Goal: Communication & Community: Answer question/provide support

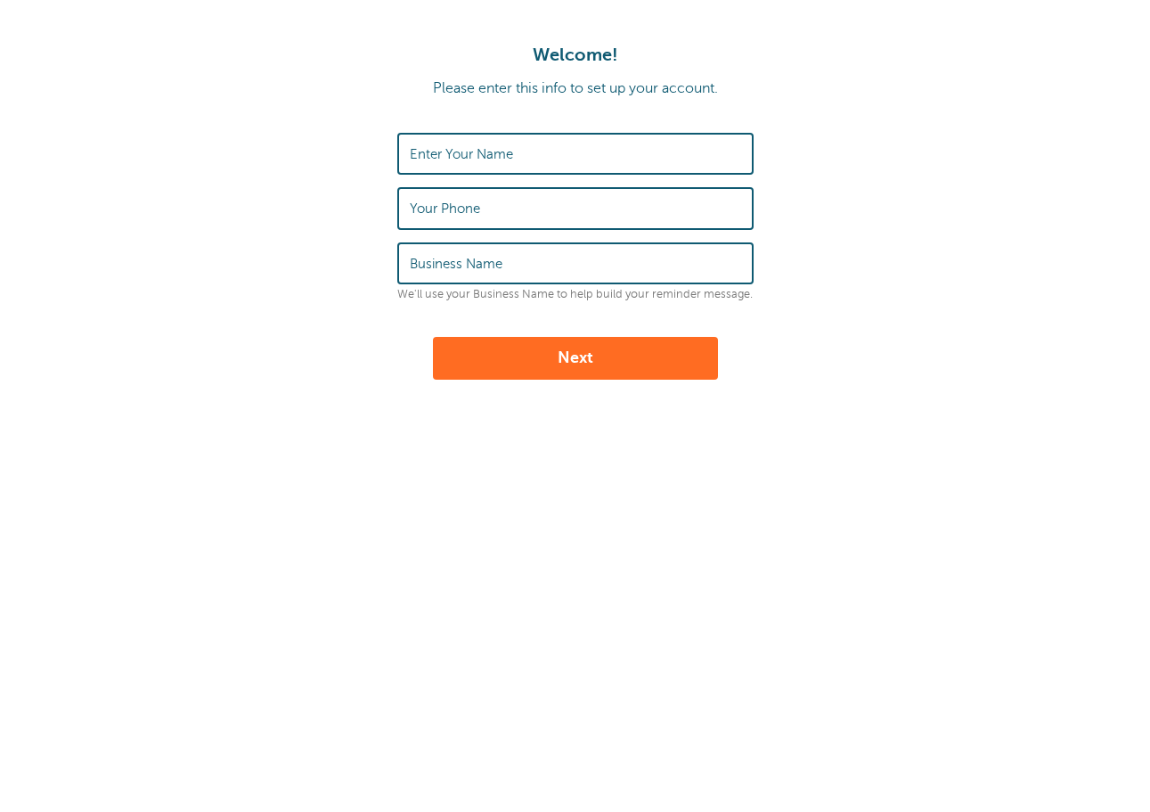
click at [506, 153] on label "Enter Your Name" at bounding box center [461, 154] width 103 height 16
click at [506, 153] on input "Enter Your Name" at bounding box center [575, 154] width 331 height 38
type input "j"
type input "[PERSON_NAME]"
type input "210380626"
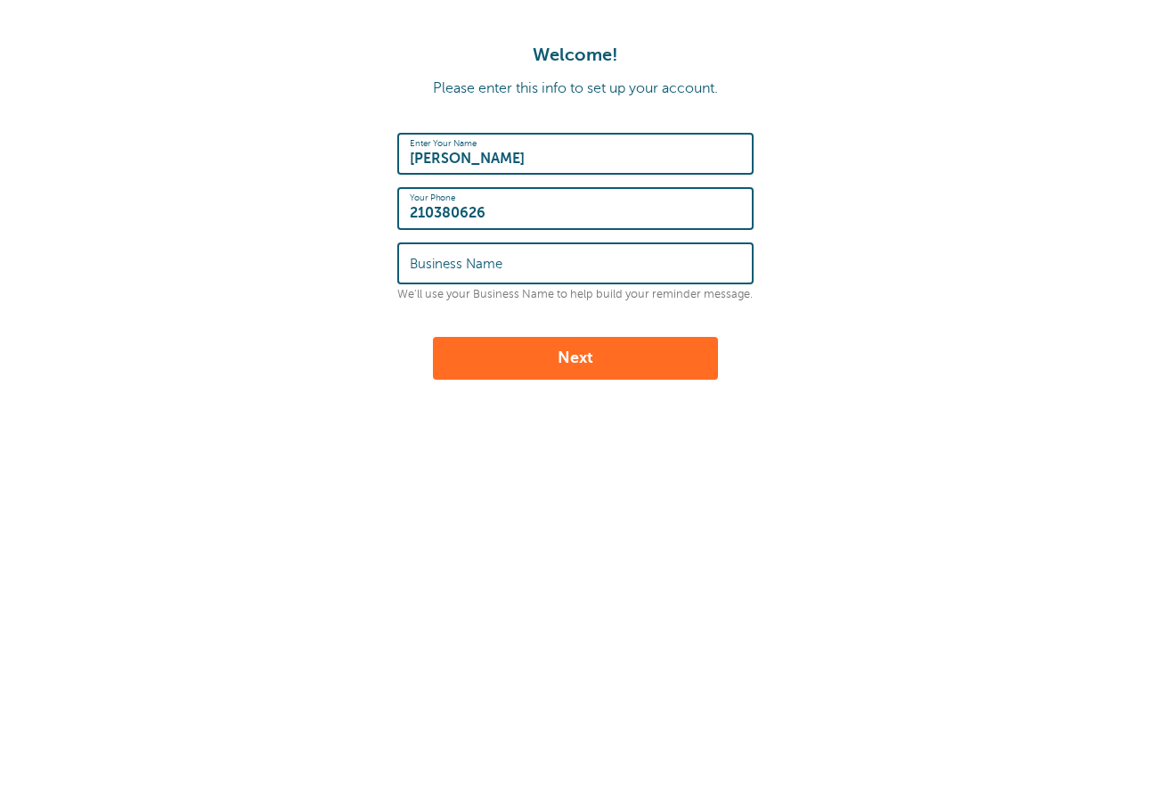
click at [436, 256] on label "Business Name" at bounding box center [456, 264] width 93 height 16
click at [436, 255] on input "Business Name" at bounding box center [575, 263] width 331 height 38
type input "JMAC STUDIO"
click at [508, 343] on button "Next" at bounding box center [575, 358] width 285 height 43
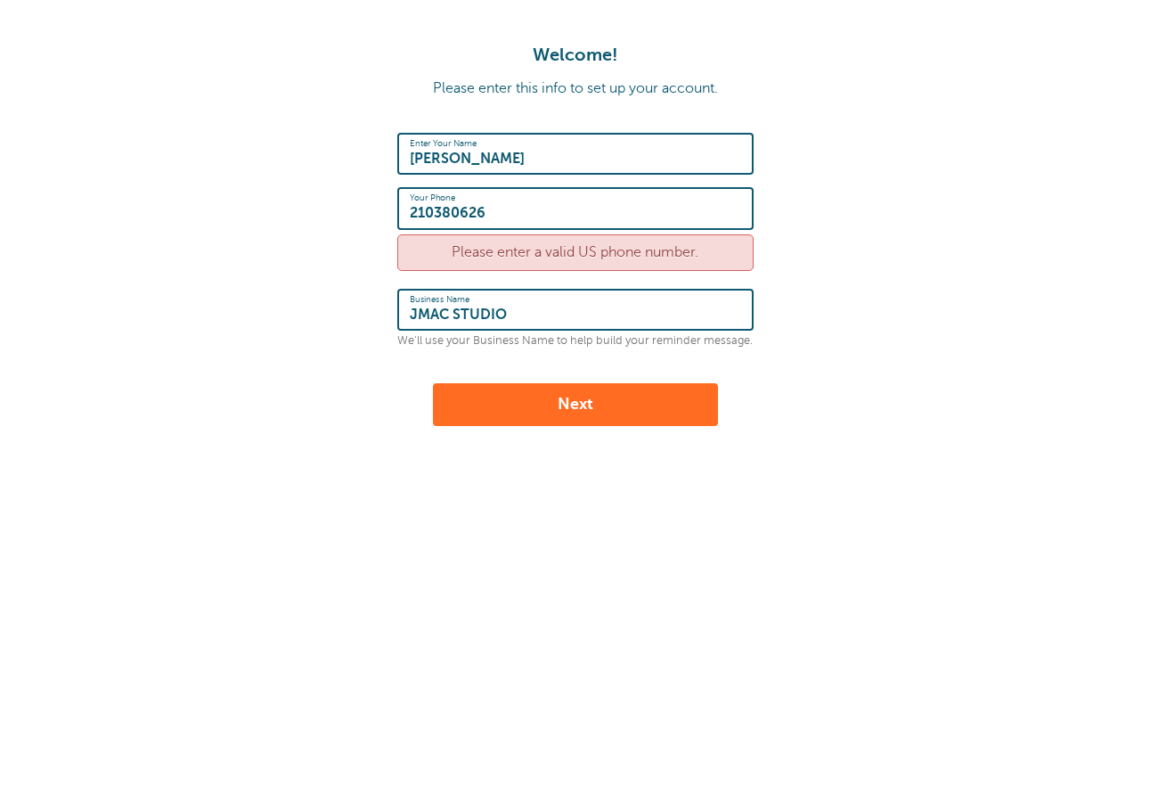
click at [518, 210] on input "210380626" at bounding box center [575, 208] width 331 height 38
type input "1210380626"
click at [606, 380] on div "Enter Your Name JORGE TOCA Your Phone 1210380626 Please enter a valid US phone …" at bounding box center [575, 279] width 356 height 293
click at [599, 395] on button "Next" at bounding box center [575, 404] width 285 height 43
click at [523, 219] on input "1210380626" at bounding box center [575, 208] width 331 height 38
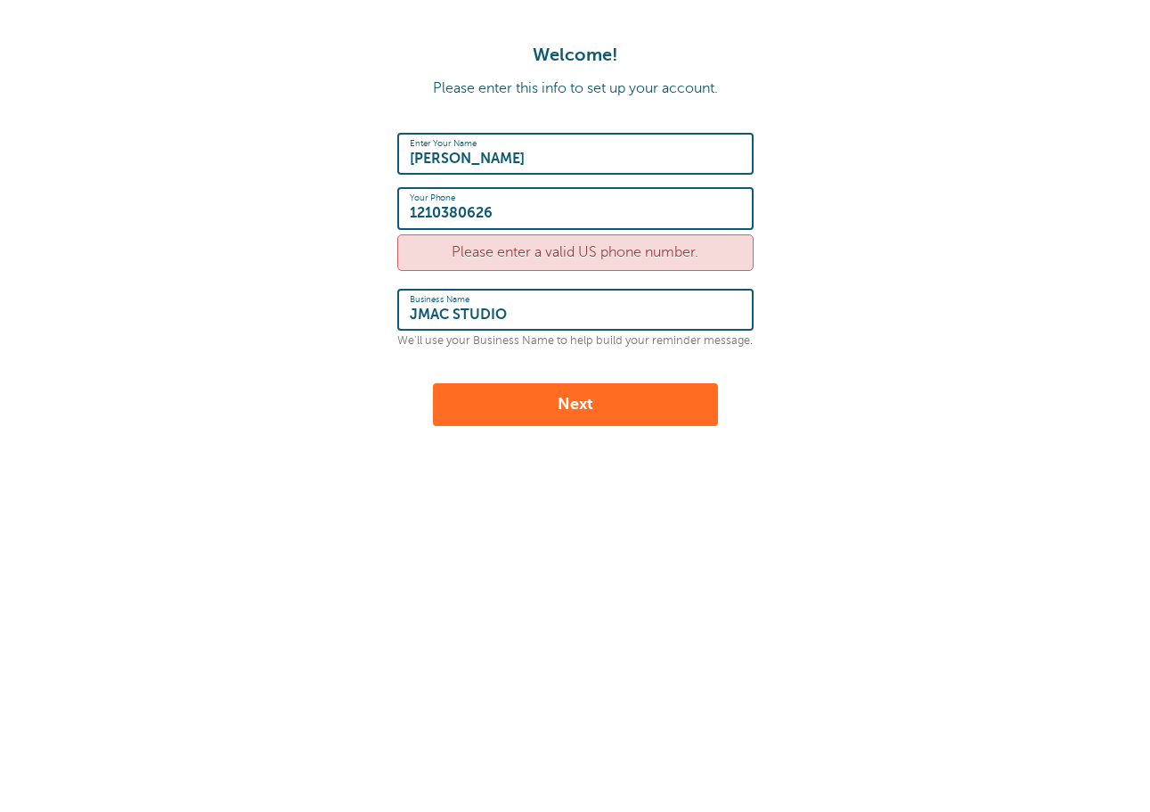
click at [523, 219] on input "1210380626" at bounding box center [575, 208] width 331 height 38
click at [521, 213] on input "1210380626" at bounding box center [575, 208] width 331 height 38
type input "1"
type input "2103806266"
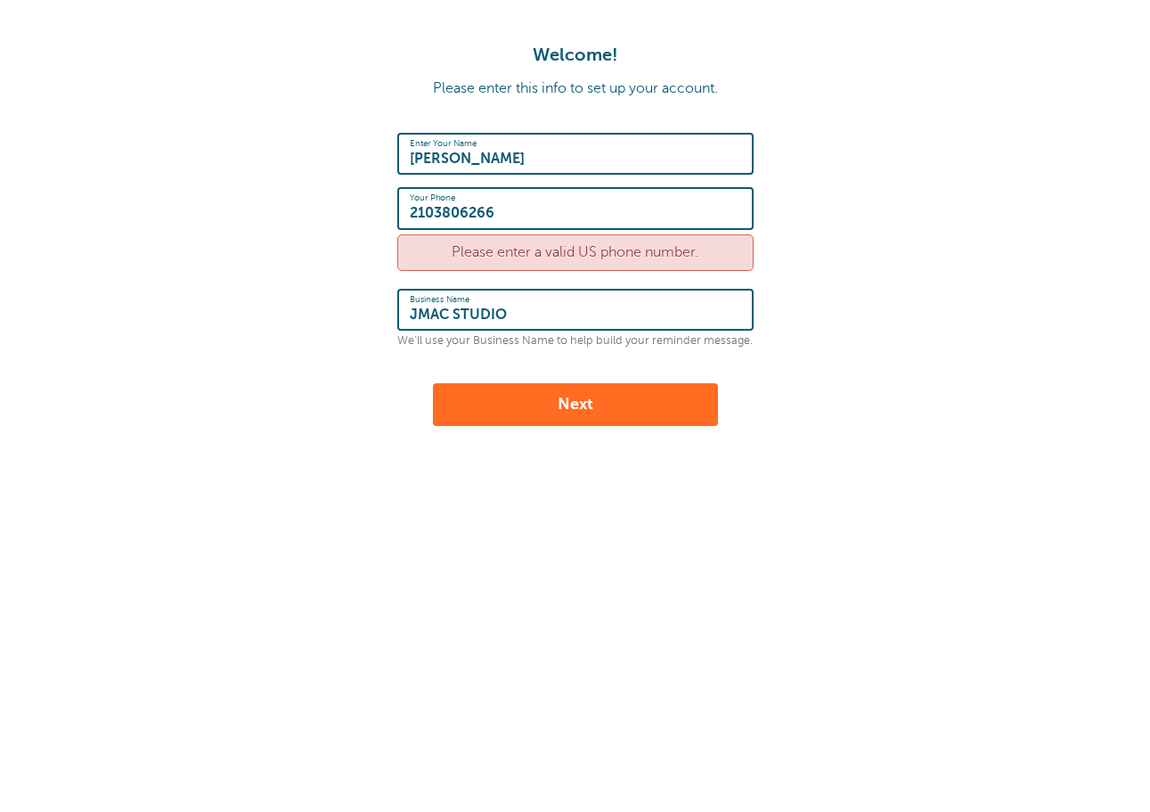
click at [565, 402] on button "Next" at bounding box center [575, 404] width 285 height 43
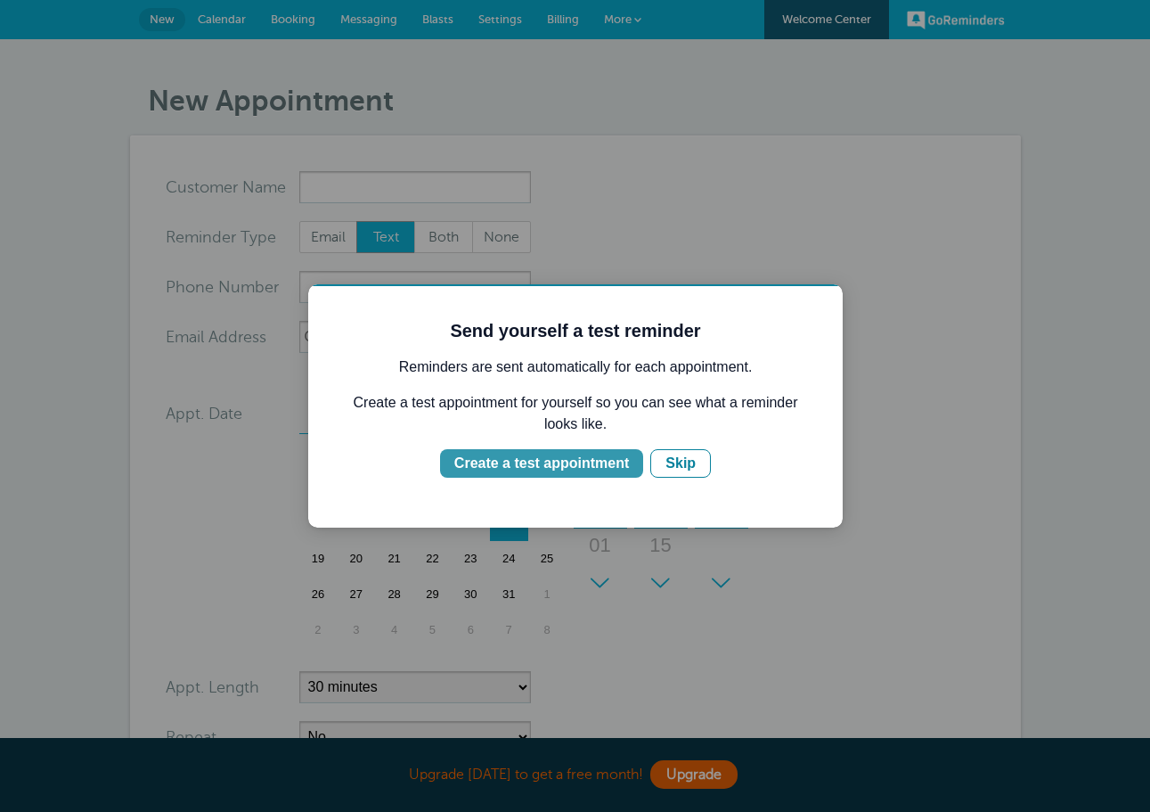
click at [602, 457] on div "Create a test appointment" at bounding box center [541, 463] width 175 height 21
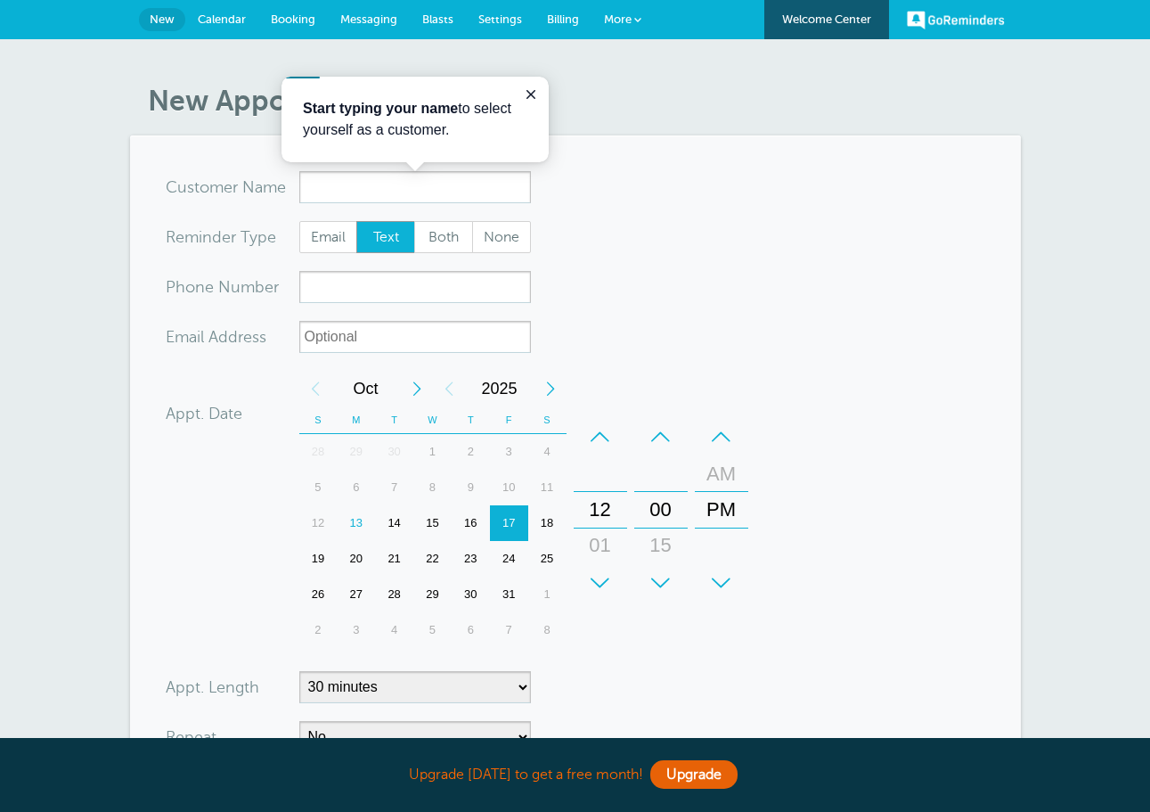
click at [331, 8] on link "Messaging" at bounding box center [369, 19] width 82 height 39
click at [345, 11] on link "Messaging" at bounding box center [369, 19] width 82 height 39
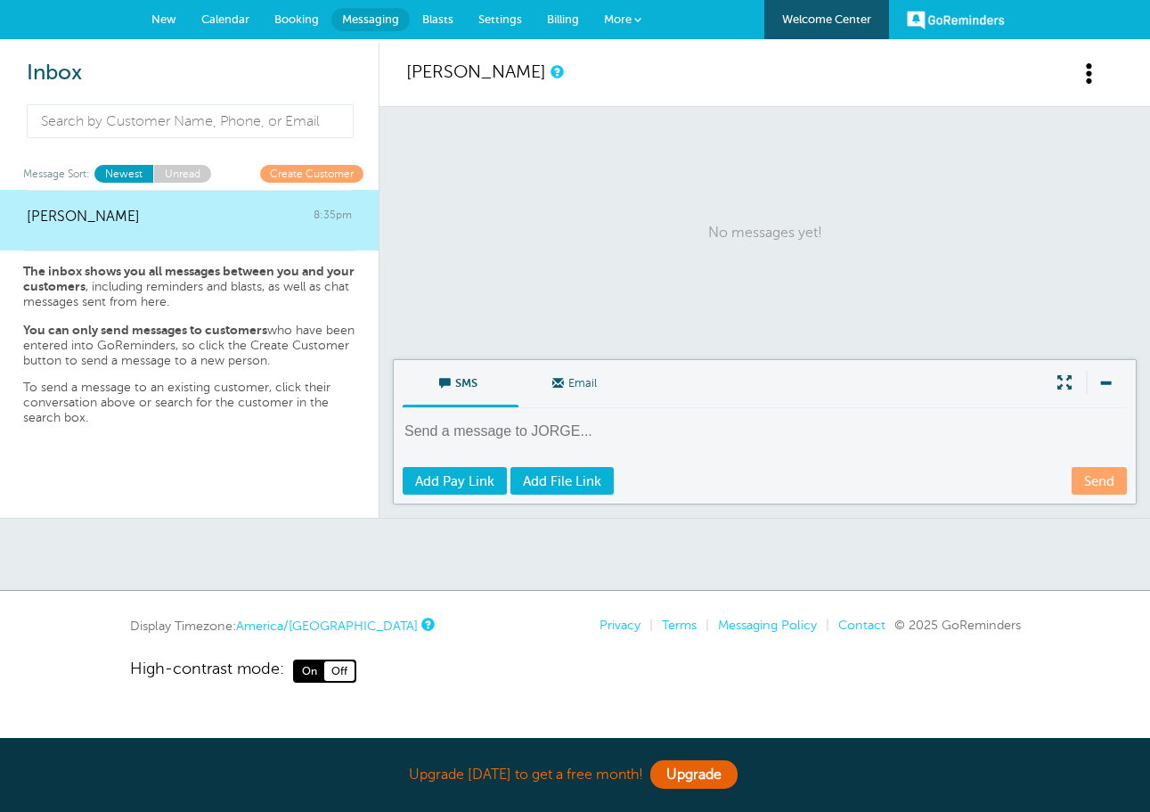
click at [528, 432] on textarea at bounding box center [767, 443] width 728 height 44
click at [307, 177] on link "Create Customer" at bounding box center [311, 173] width 103 height 17
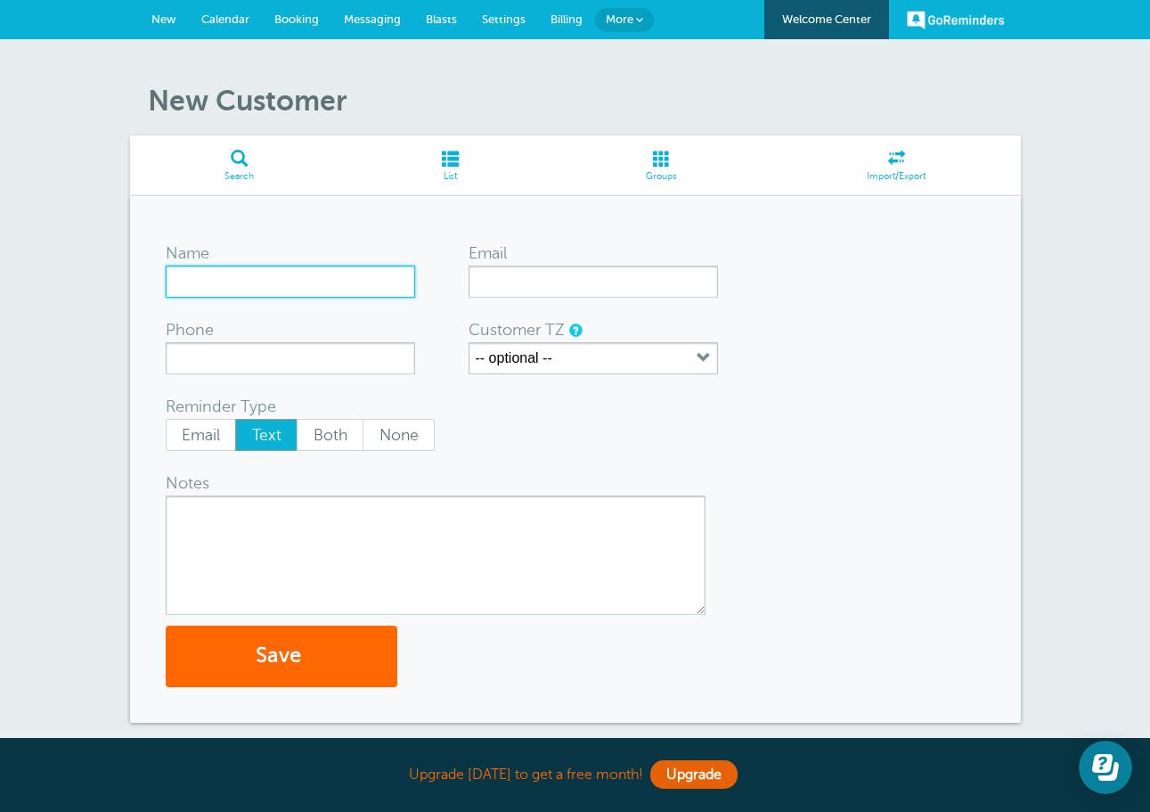
click at [275, 283] on input "Name" at bounding box center [290, 282] width 249 height 32
type input "[PERSON_NAME]"
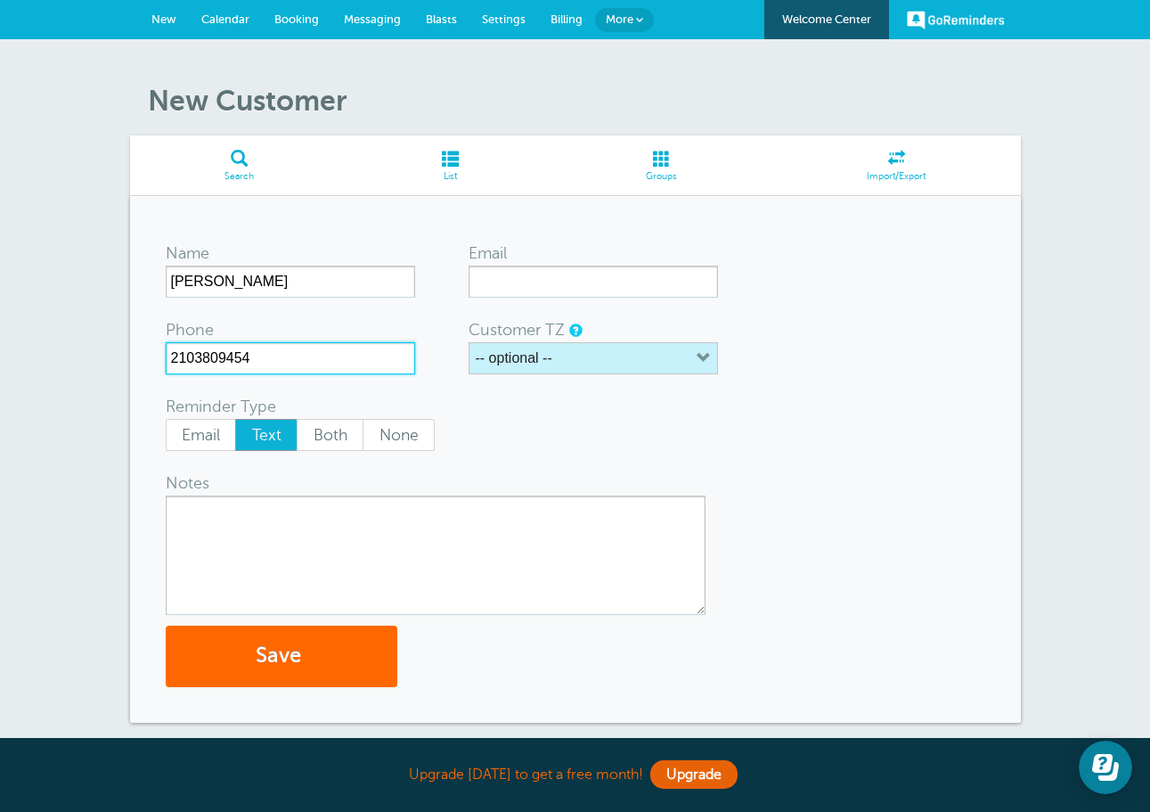
type input "2103809454"
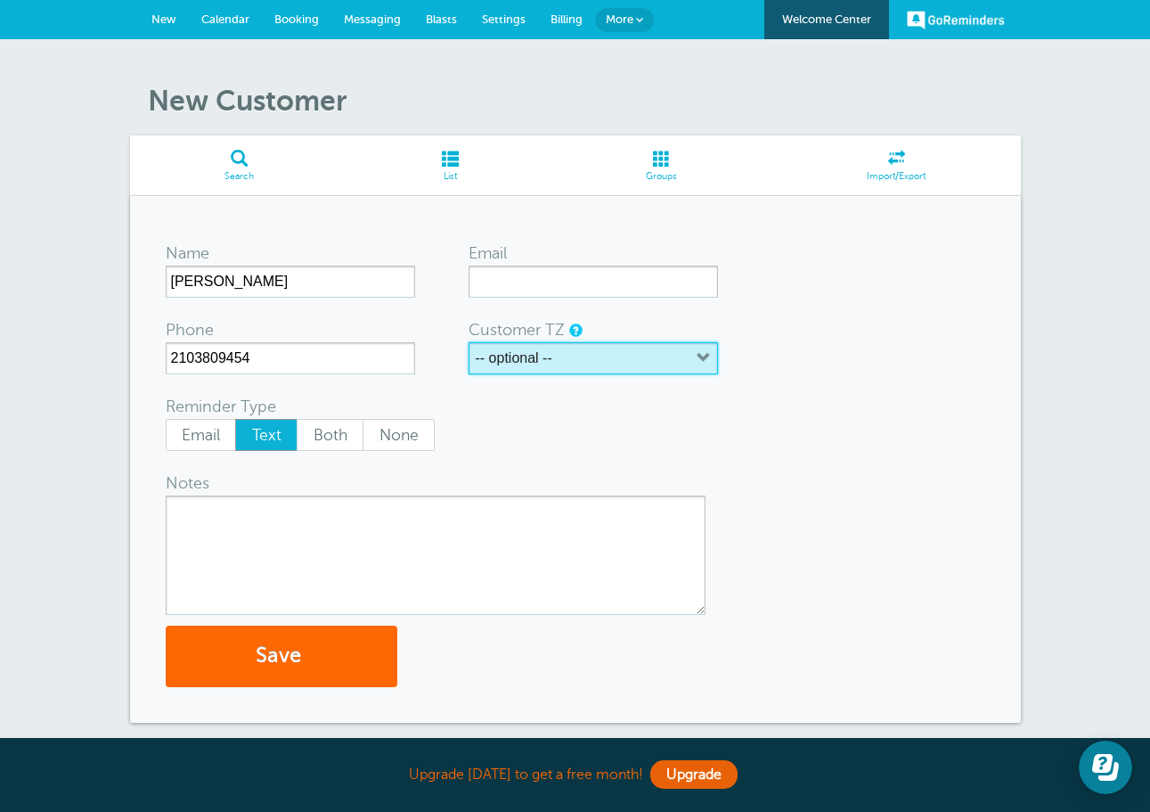
click at [571, 355] on button "-- optional --" at bounding box center [593, 358] width 249 height 32
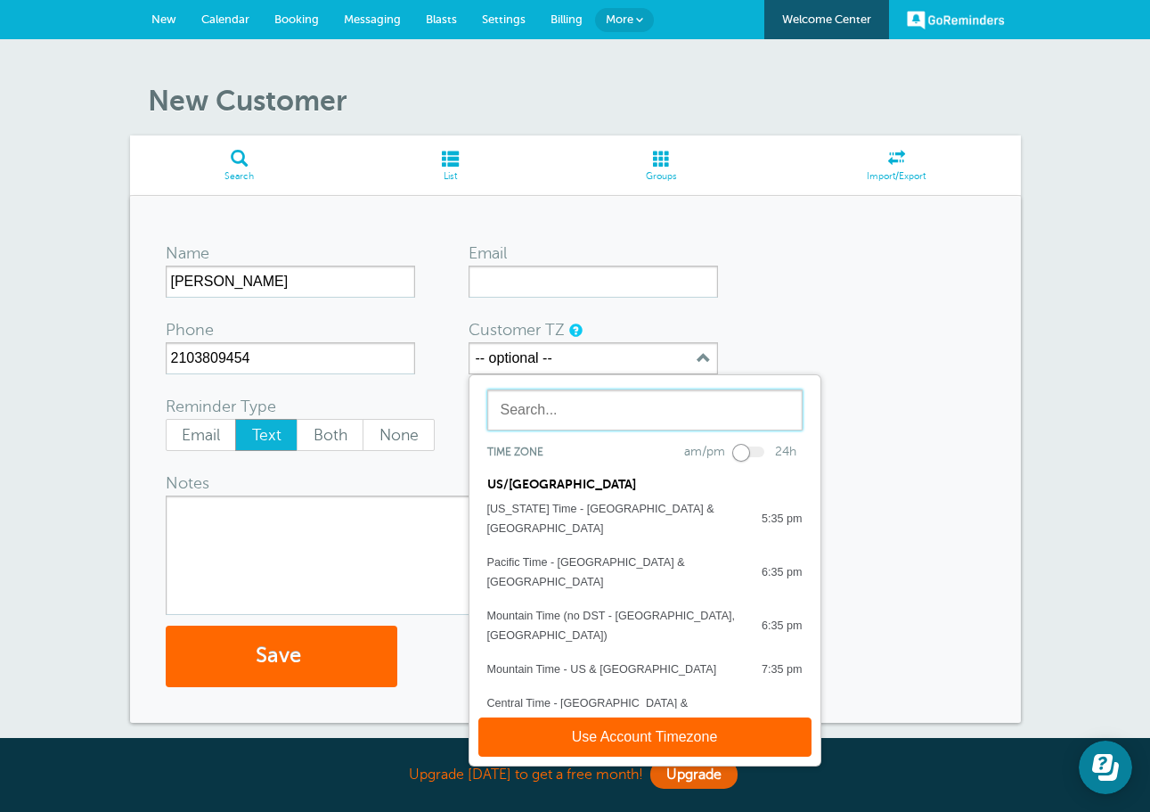
click at [580, 398] on input "text" at bounding box center [644, 409] width 315 height 41
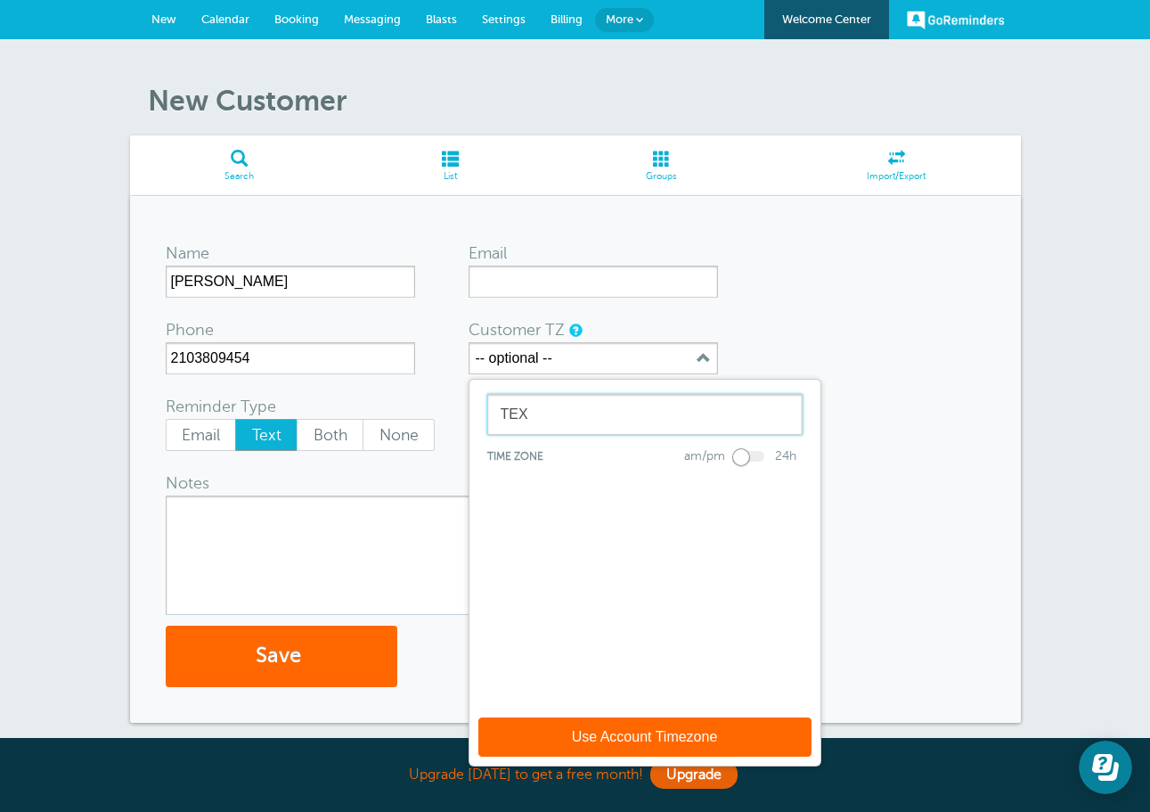
type input "TEX"
click at [834, 367] on form "Name MIREYA ANAHI Email Phone 2103809454 Customer TZ -- optional -- TEX Time zo…" at bounding box center [576, 459] width 820 height 455
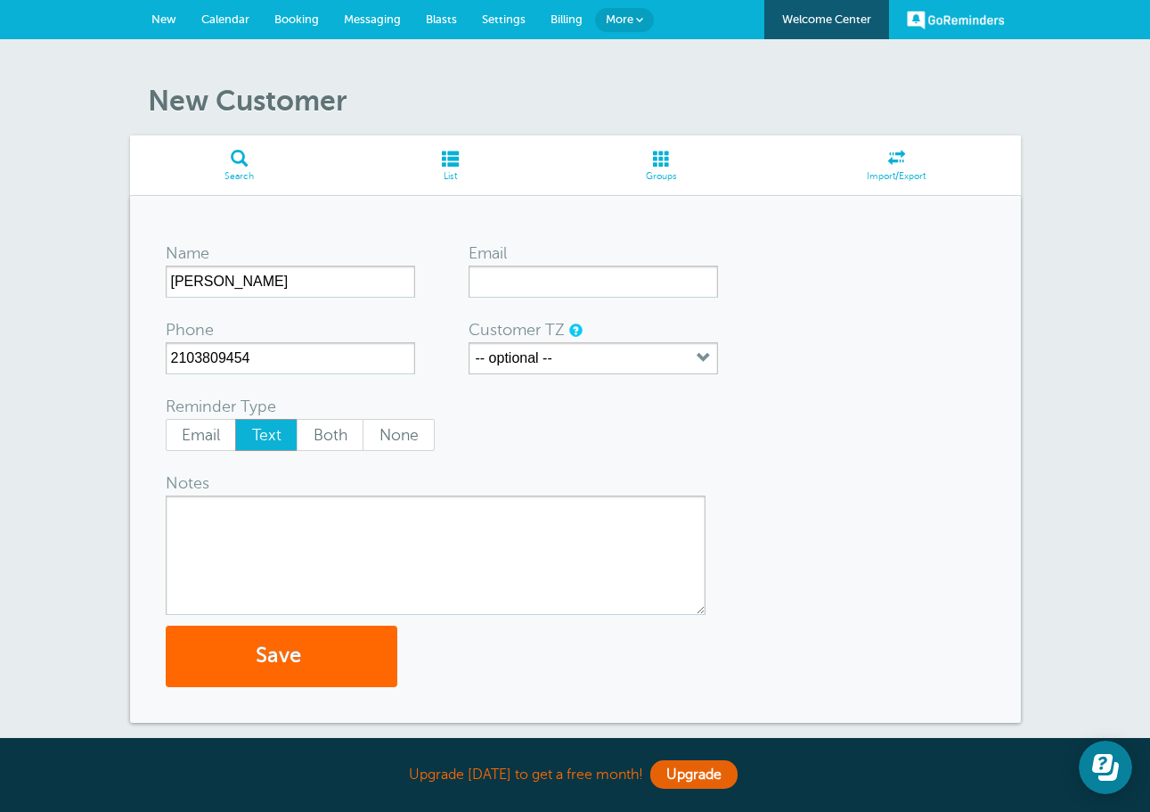
click at [385, 539] on textarea "Notes" at bounding box center [436, 554] width 540 height 119
click at [329, 650] on button "Save" at bounding box center [282, 656] width 232 height 61
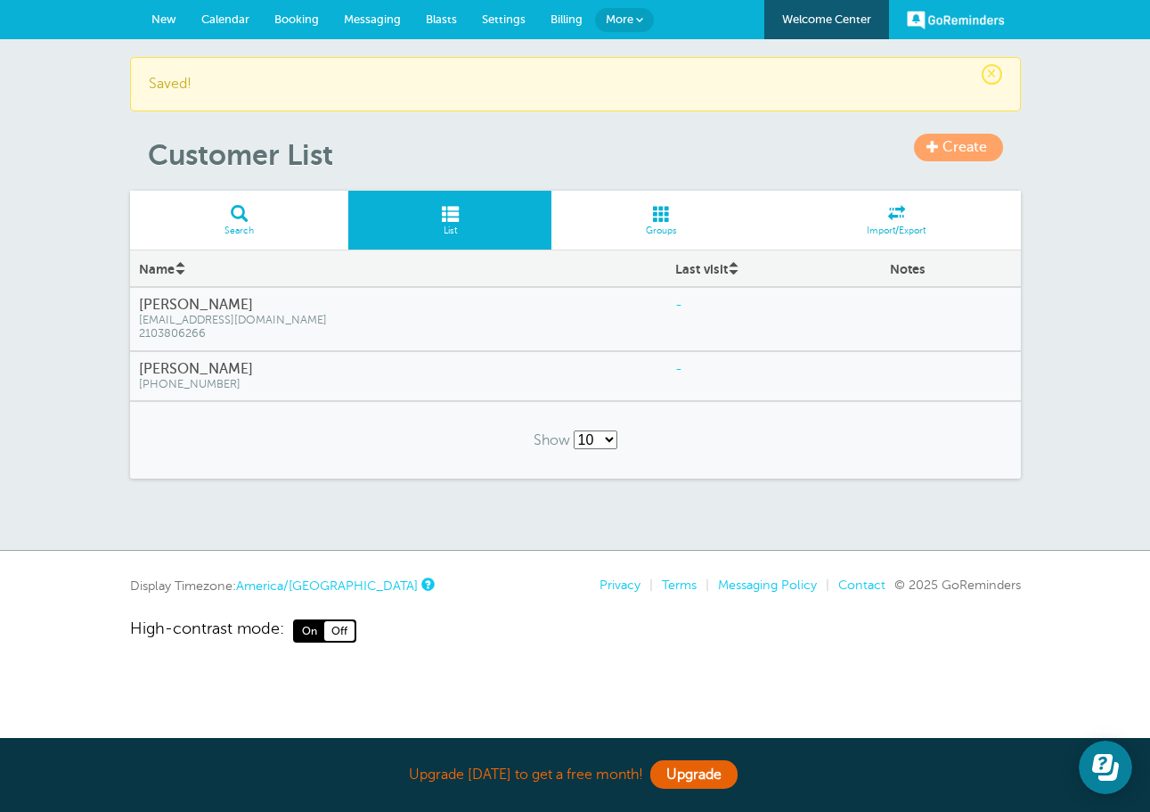
click at [389, 364] on h4 "[PERSON_NAME]" at bounding box center [398, 369] width 519 height 17
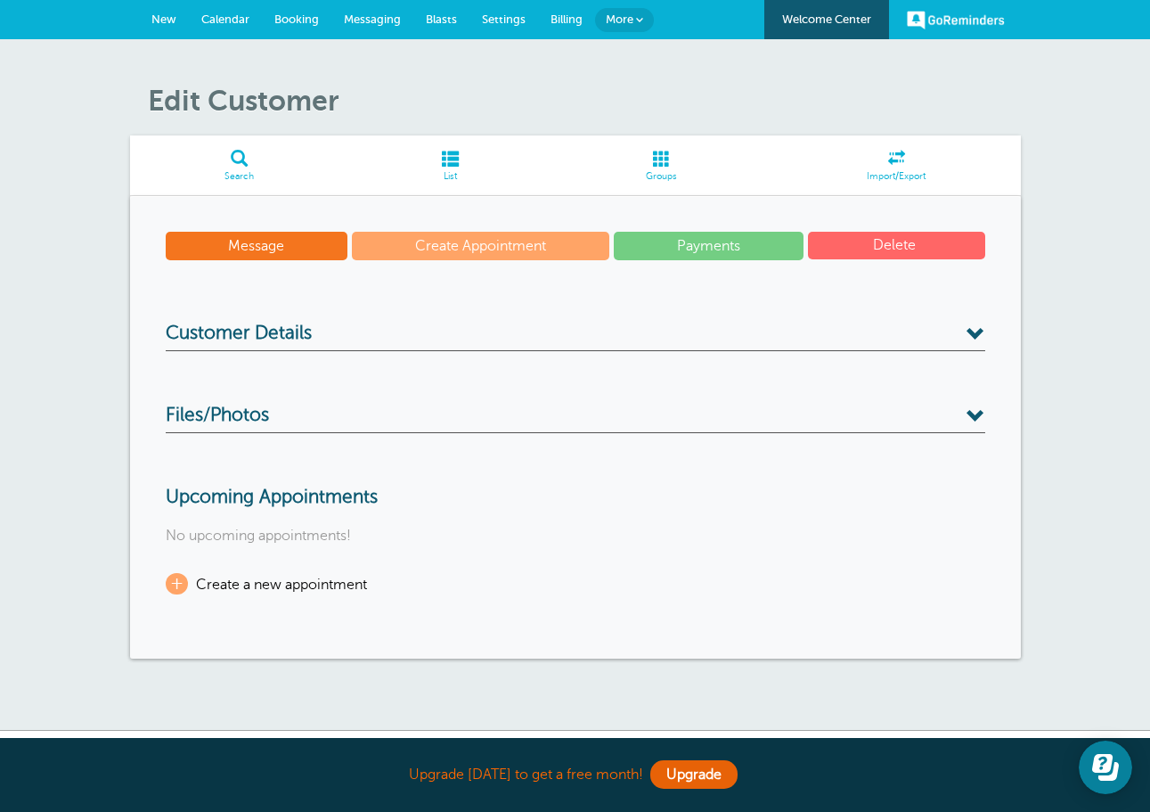
click at [293, 244] on link "Message" at bounding box center [257, 246] width 183 height 29
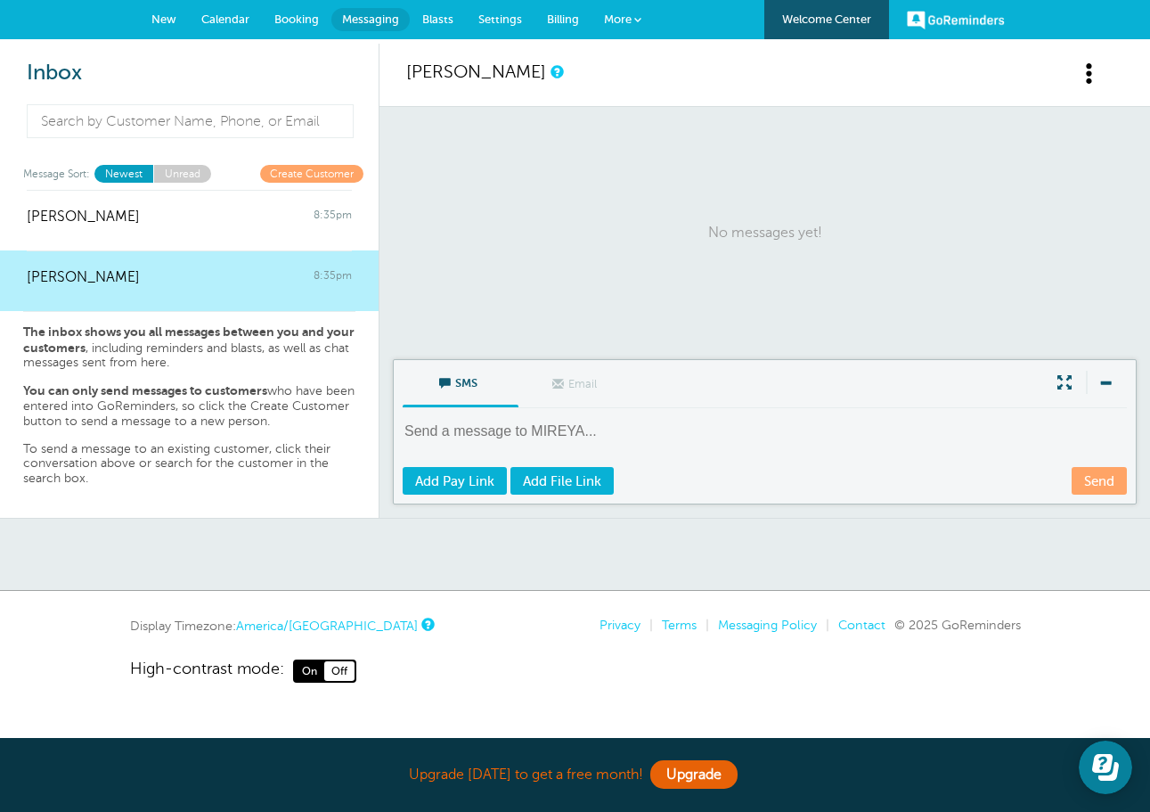
click at [582, 426] on textarea at bounding box center [767, 443] width 728 height 44
type textarea "H"
paste textarea "Hello [PERSON_NAME], your $247 balance with JMAC STUDIO is due [DATE] [DATE], T…"
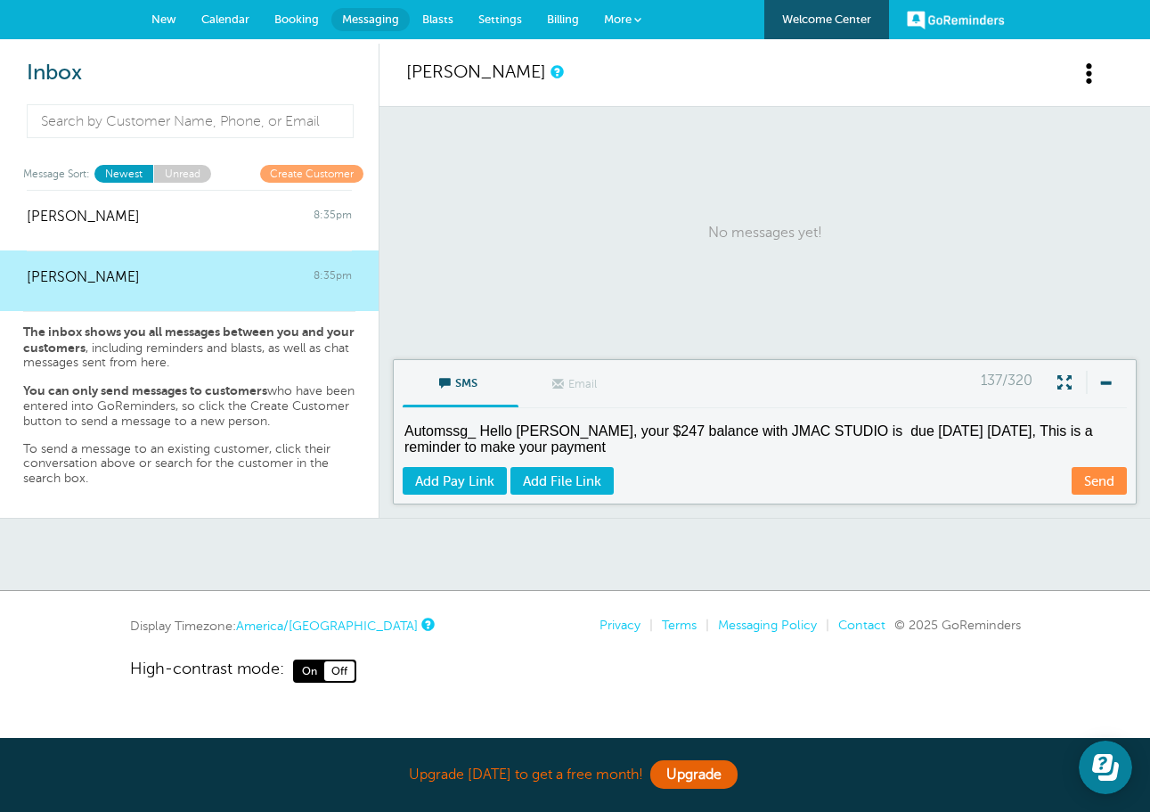
click at [568, 436] on textarea "Automssg_ Hello Viridiana Hernandez, your $247 balance with JMAC STUDIO is due …" at bounding box center [767, 443] width 728 height 44
drag, startPoint x: 643, startPoint y: 429, endPoint x: 517, endPoint y: 429, distance: 126.5
click at [517, 429] on textarea "Automssg_ Hello Viridiana Hernandez, your $247 balance with JMAC STUDIO is due …" at bounding box center [767, 443] width 728 height 44
click at [980, 430] on textarea "Automssg_ Hello Mireya Anahi, your $247 balance with JMAC STUDIO is due today 1…" at bounding box center [767, 443] width 728 height 44
click at [758, 454] on textarea "Automssg_ Hello [PERSON_NAME], your $247 balance with JMAC STUDIO is due [DATE]…" at bounding box center [767, 443] width 728 height 44
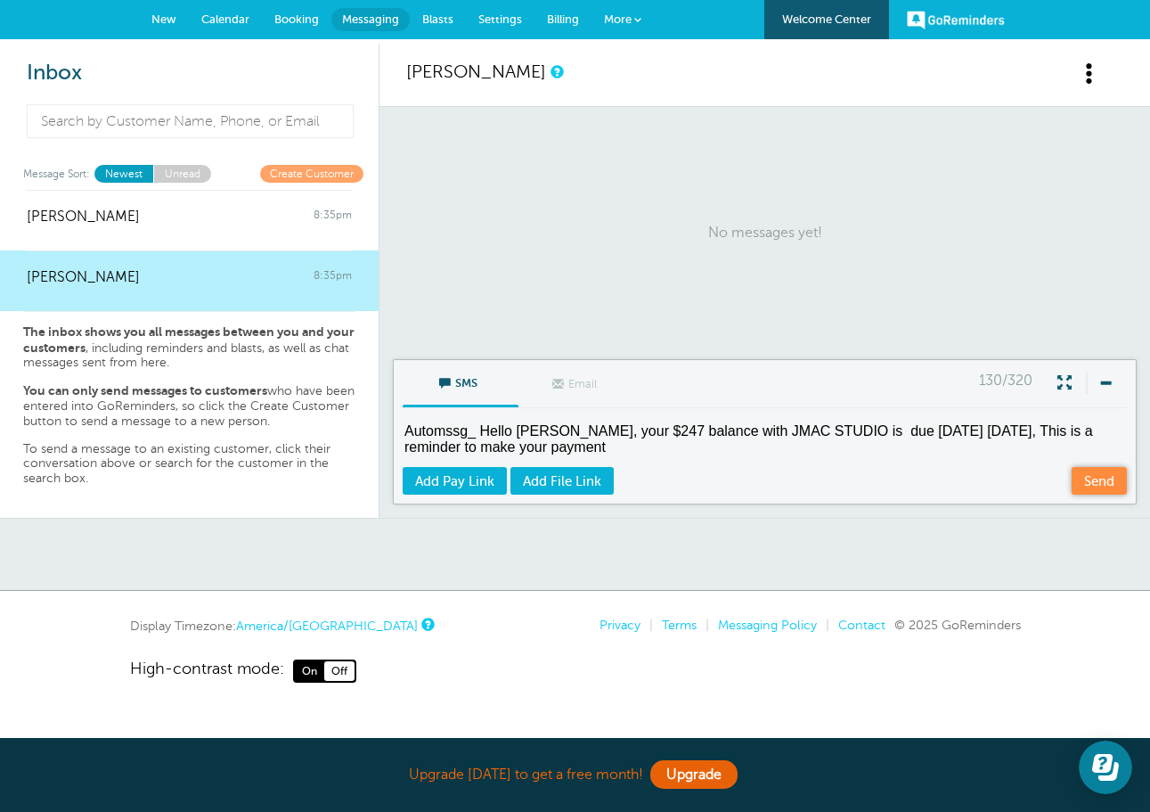
type textarea "Automssg_ Hello [PERSON_NAME], your $247 balance with JMAC STUDIO is due [DATE]…"
click at [1106, 478] on link "Send" at bounding box center [1099, 481] width 55 height 28
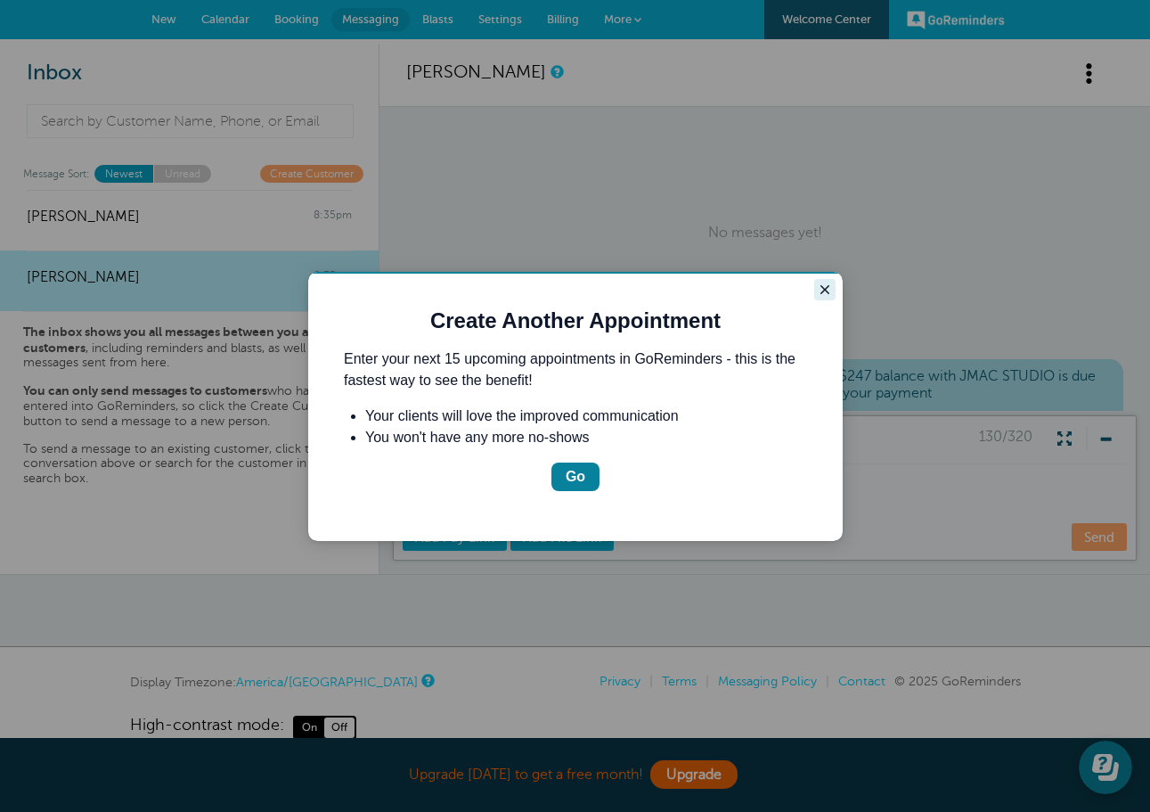
click at [823, 288] on icon "Close guide" at bounding box center [825, 289] width 9 height 9
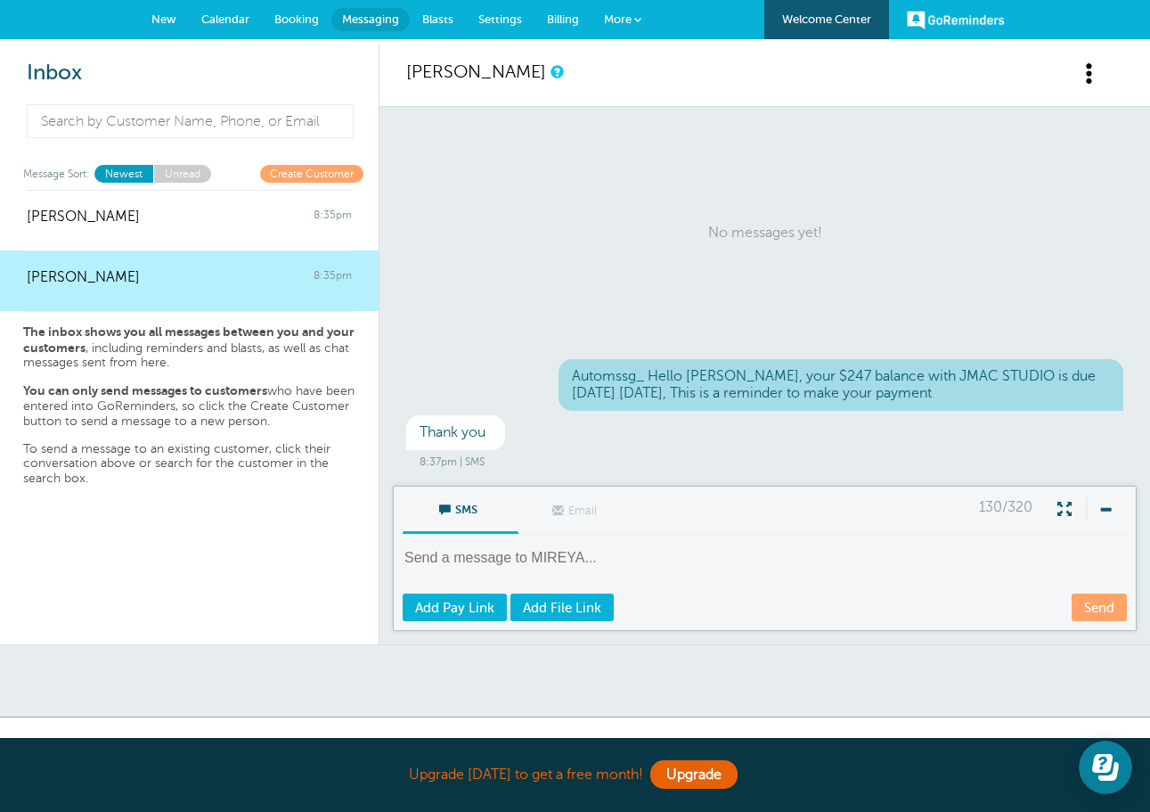
click at [560, 4] on link "Billing" at bounding box center [563, 19] width 57 height 39
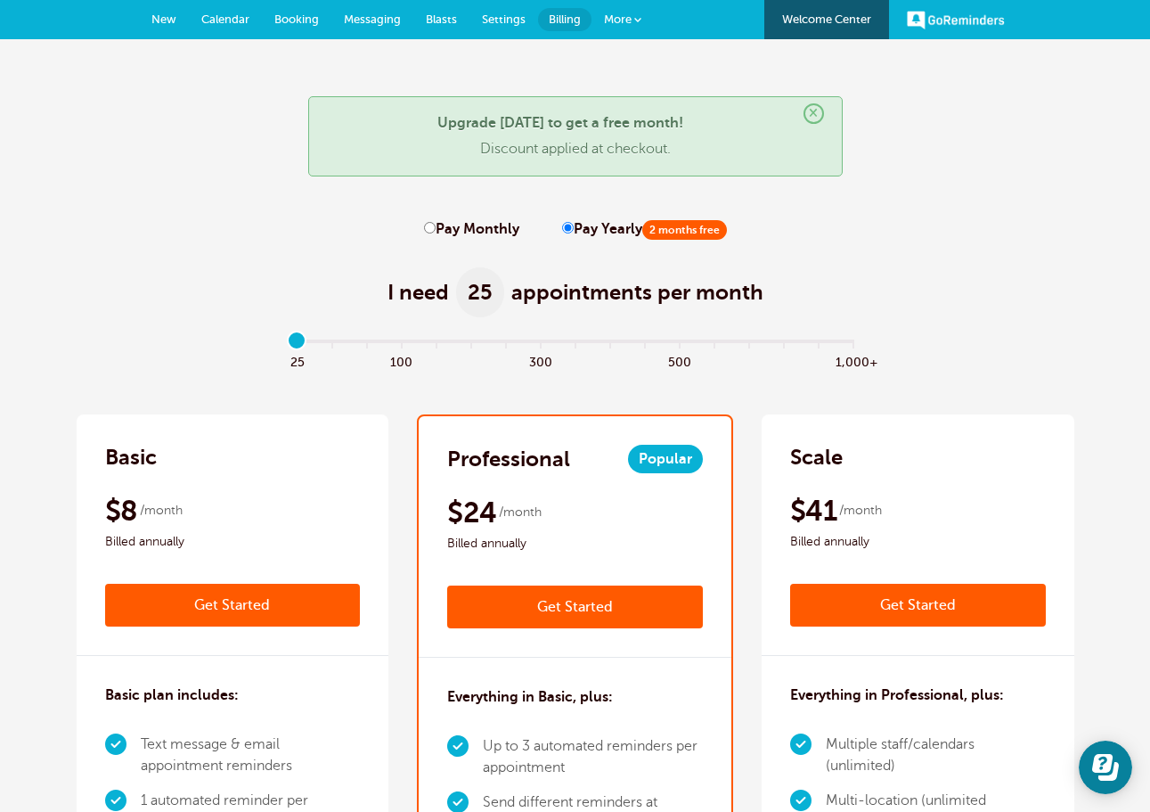
click at [211, 467] on div "Basic" at bounding box center [233, 457] width 256 height 29
click at [430, 226] on input "Pay Monthly" at bounding box center [430, 228] width 12 height 12
radio input "true"
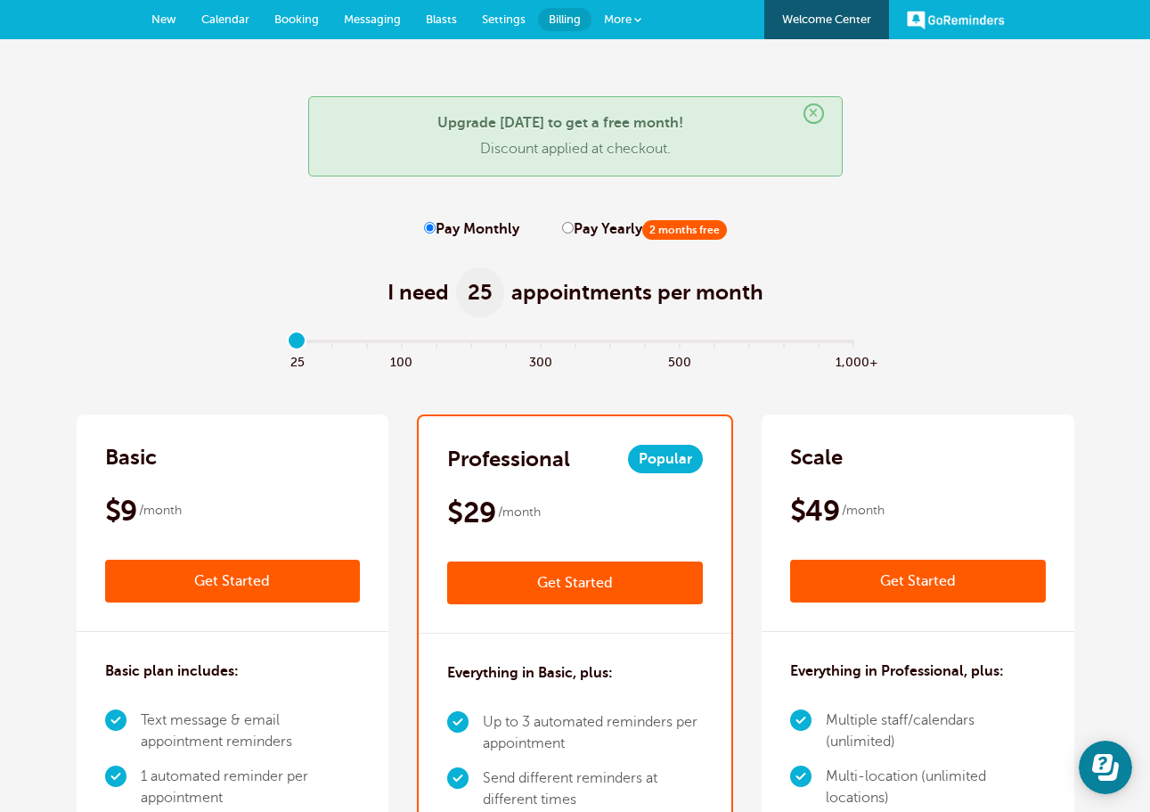
click at [357, 12] on span "Messaging" at bounding box center [372, 18] width 57 height 13
